Goal: Communication & Community: Answer question/provide support

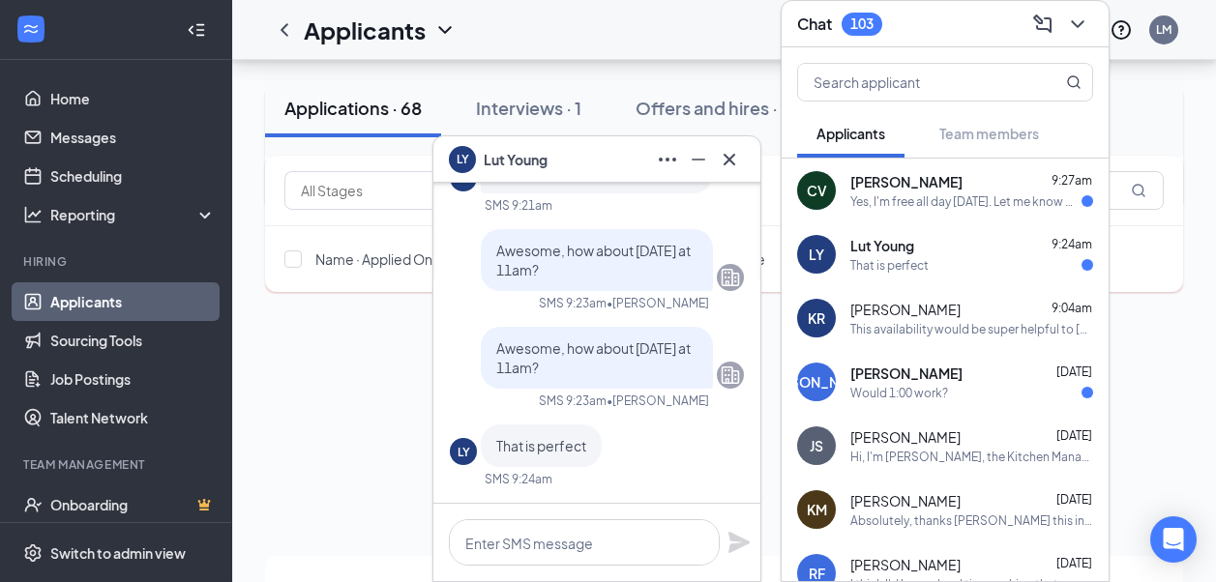
scroll to position [296, 0]
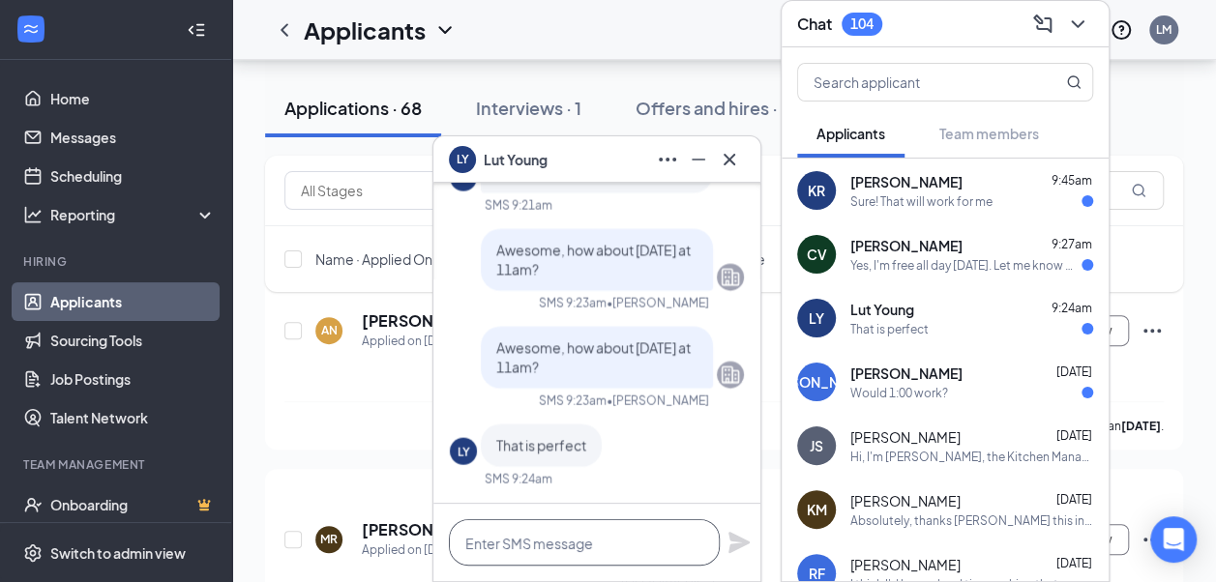
click at [614, 528] on textarea at bounding box center [584, 543] width 271 height 46
click at [965, 339] on div "LY Lut Young 9:24am That is perfect" at bounding box center [945, 318] width 327 height 64
click at [590, 538] on textarea at bounding box center [584, 543] width 271 height 46
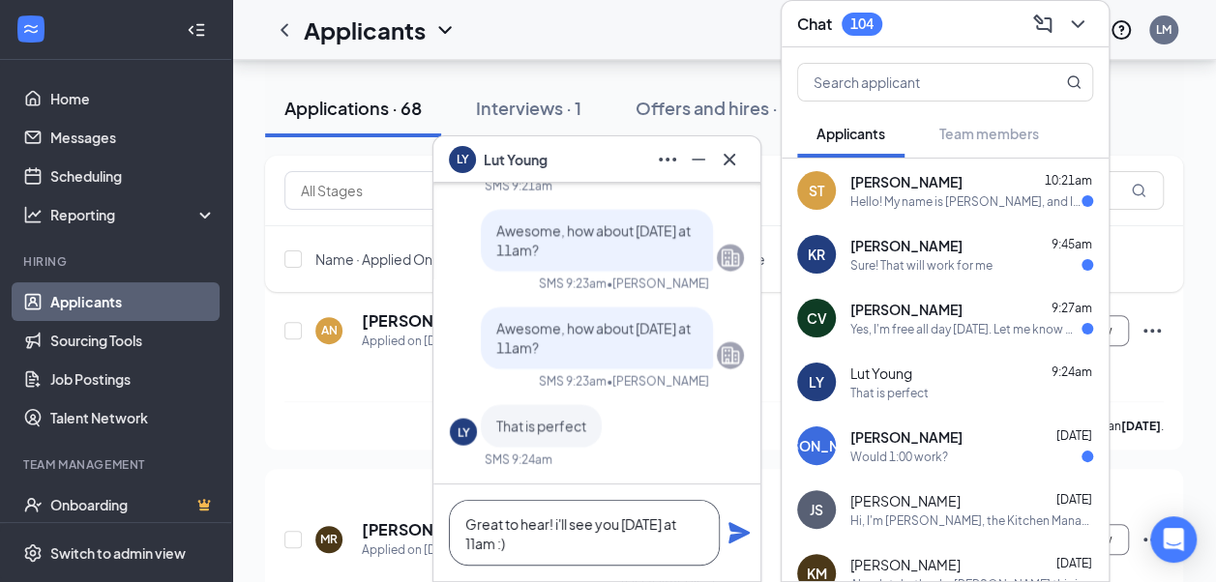
type textarea "Great to hear! i'll see you [DATE] at 11am :)"
click at [741, 538] on icon "Plane" at bounding box center [738, 532] width 23 height 23
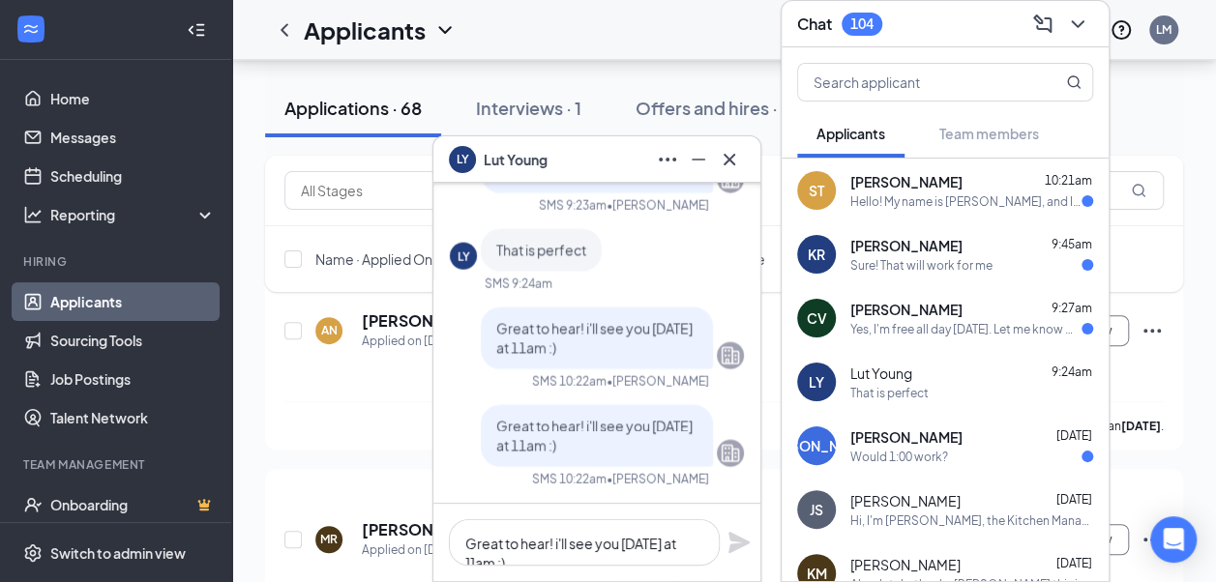
click at [878, 296] on div "CV [PERSON_NAME] 9:27am Yes, I'm free all day [DATE]. Let me know when works be…" at bounding box center [945, 318] width 327 height 64
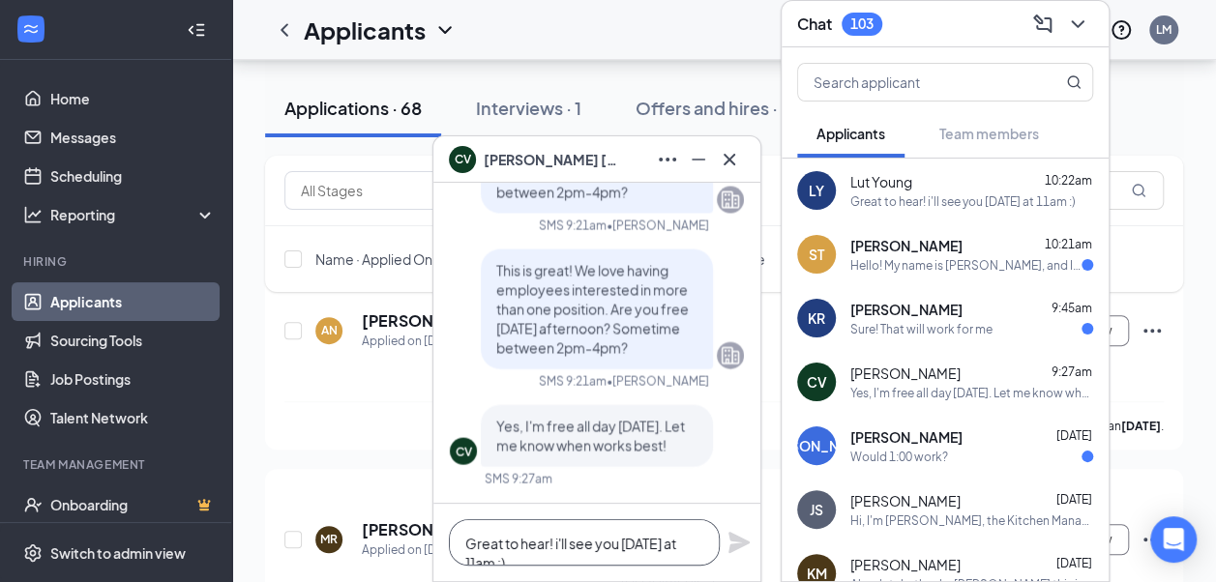
click at [573, 553] on textarea "Great to hear! i'll see you [DATE] at 11am :)" at bounding box center [584, 543] width 271 height 46
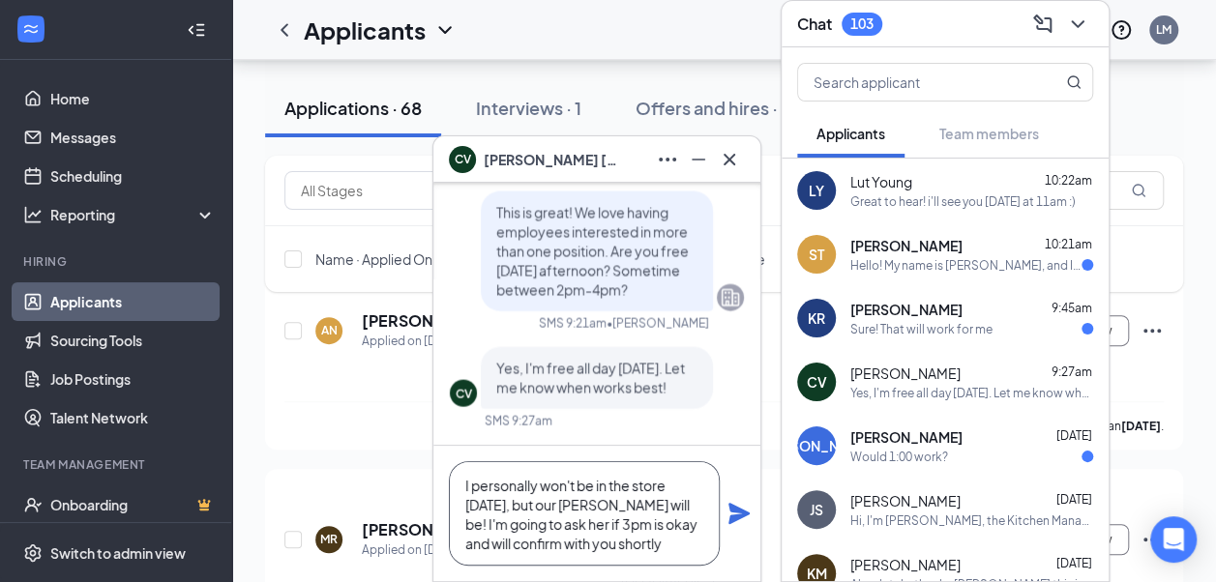
type textarea "I personally won't be in the store [DATE], but our [PERSON_NAME] will be! I'm g…"
click at [744, 509] on icon "Plane" at bounding box center [738, 513] width 23 height 23
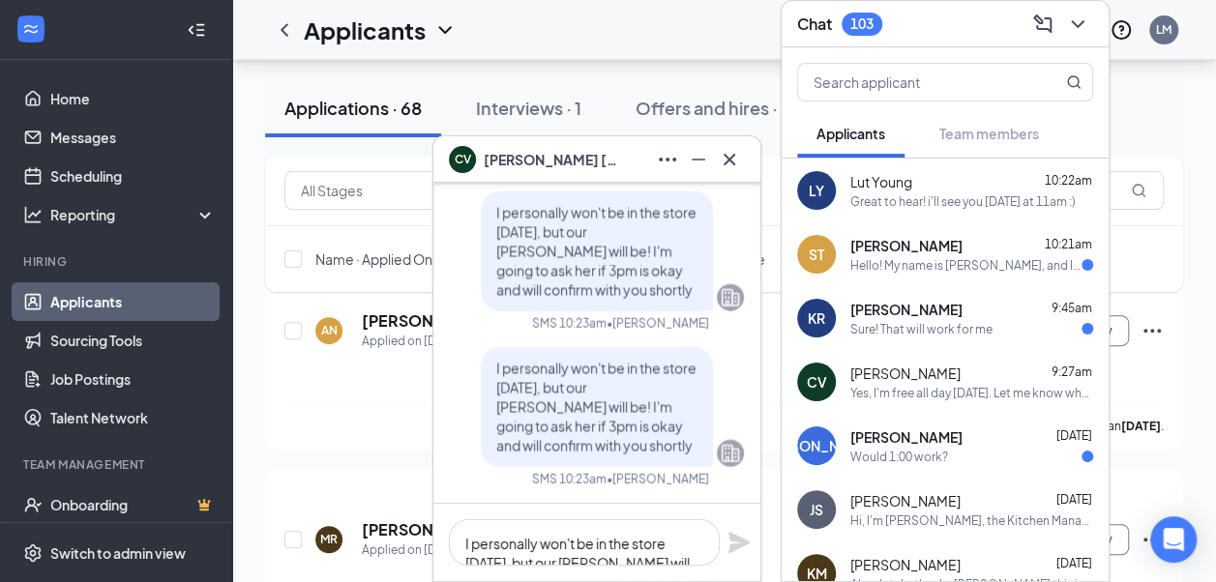
click at [982, 300] on div "[PERSON_NAME] 9:45am" at bounding box center [971, 309] width 243 height 19
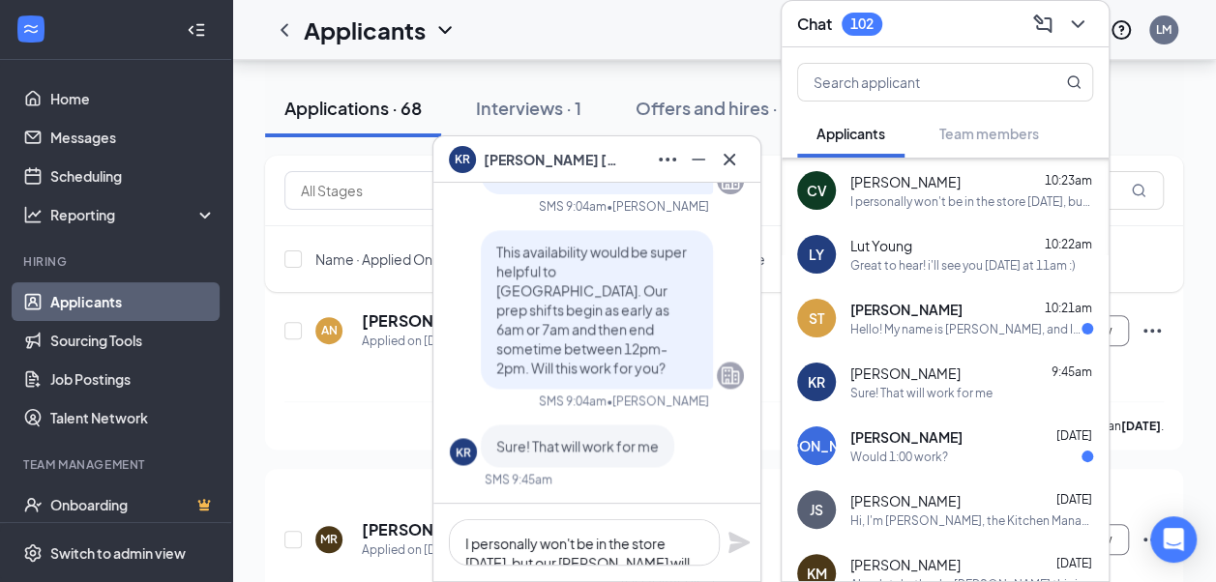
scroll to position [312, 0]
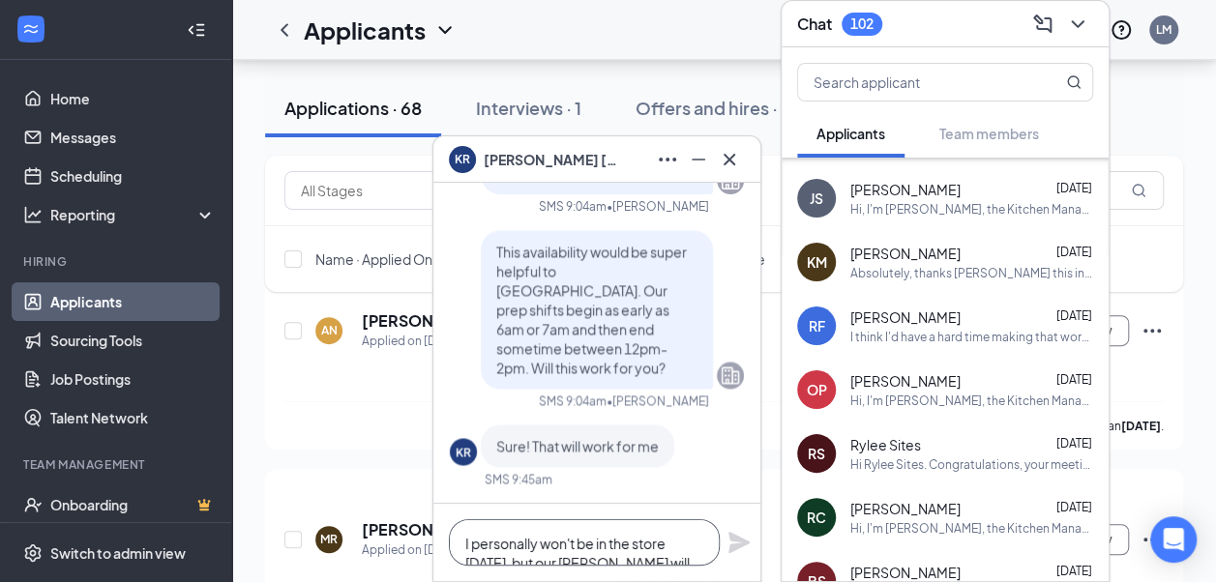
click at [598, 535] on textarea "I personally won't be in the store [DATE], but our [PERSON_NAME] will be! I'm g…" at bounding box center [584, 543] width 271 height 46
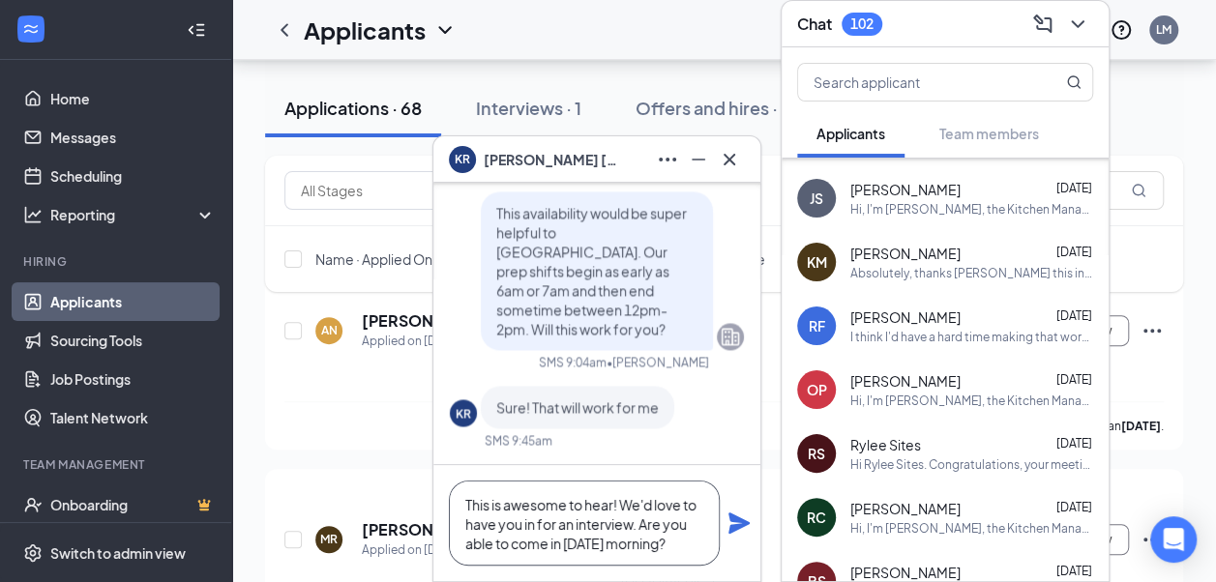
type textarea "This is awesome to hear! We'd love to have you in for an interview. Are you abl…"
click at [739, 520] on icon "Plane" at bounding box center [738, 523] width 21 height 21
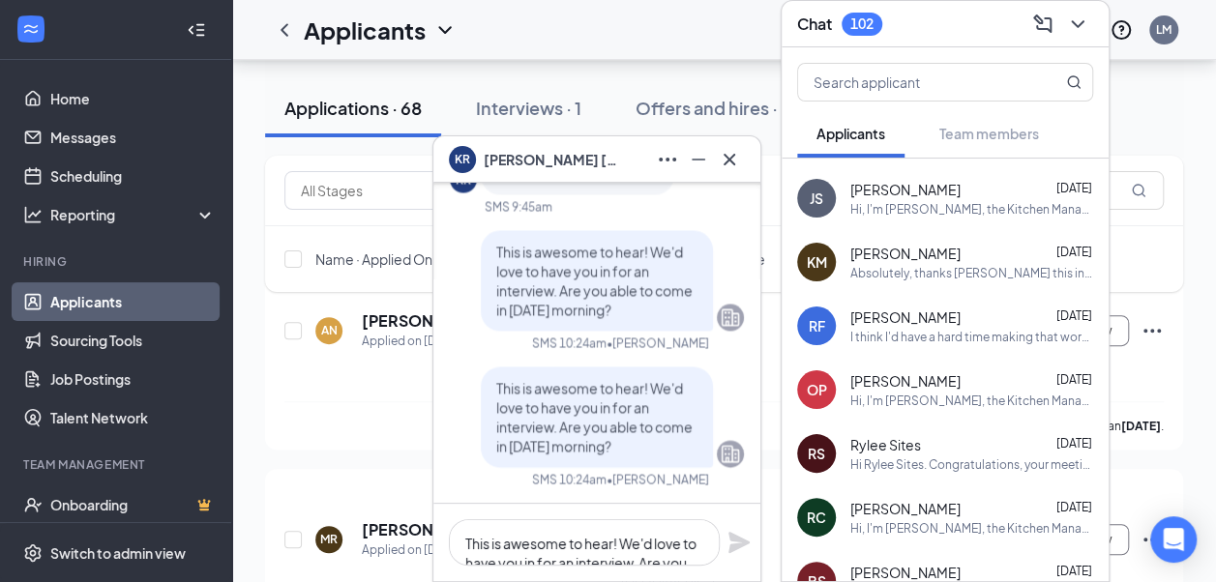
scroll to position [0, 0]
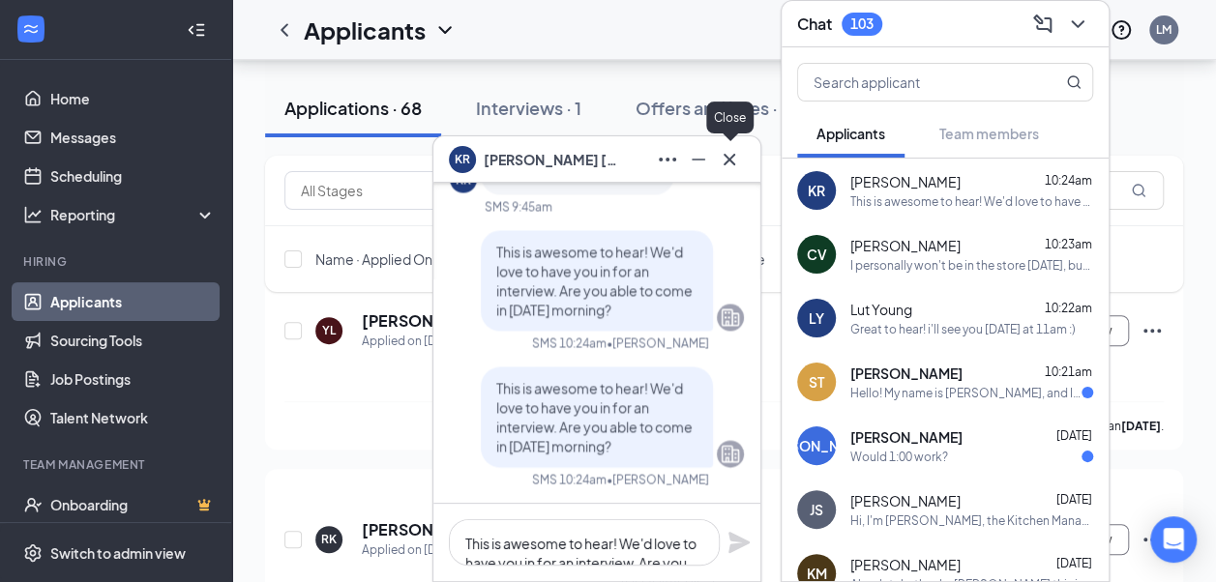
click at [740, 155] on icon "Cross" at bounding box center [729, 159] width 23 height 23
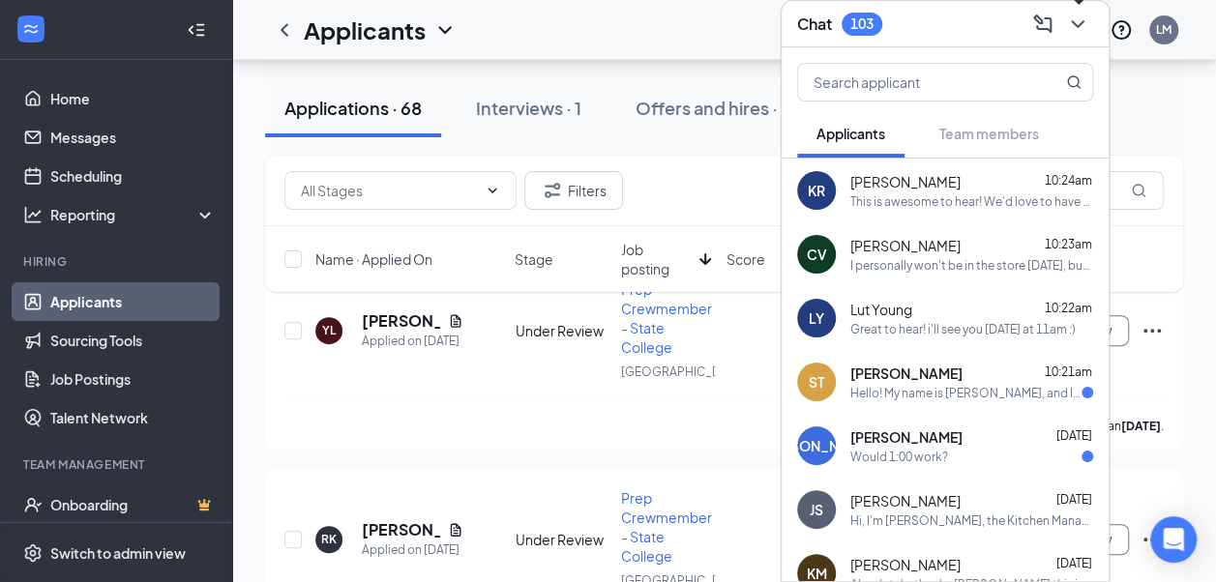
click at [1084, 33] on icon "ChevronDown" at bounding box center [1077, 24] width 23 height 23
